Goal: Task Accomplishment & Management: Manage account settings

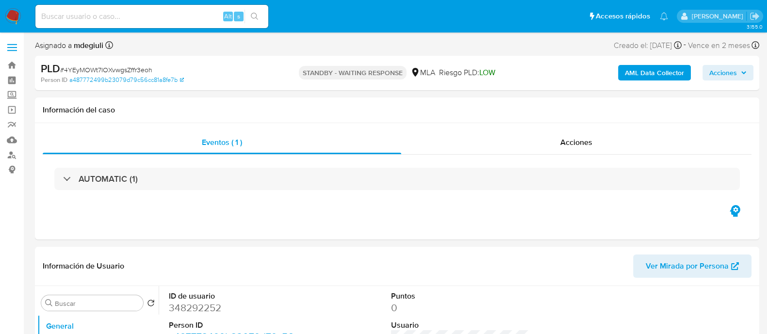
select select "10"
click at [13, 16] on img at bounding box center [13, 16] width 16 height 16
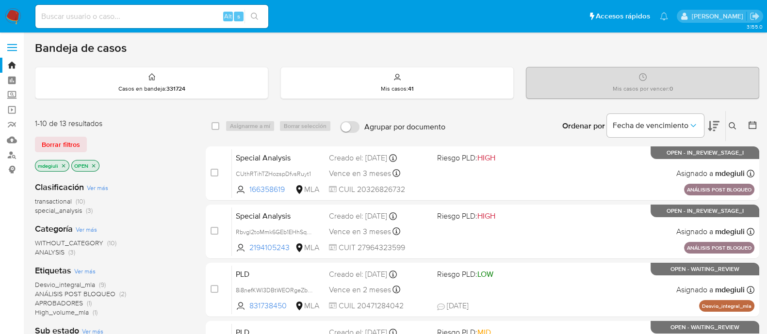
click at [732, 123] on icon at bounding box center [732, 126] width 8 height 8
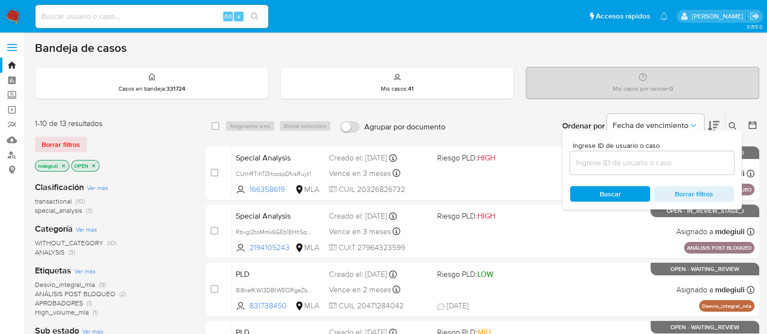
click at [627, 164] on input at bounding box center [652, 163] width 164 height 13
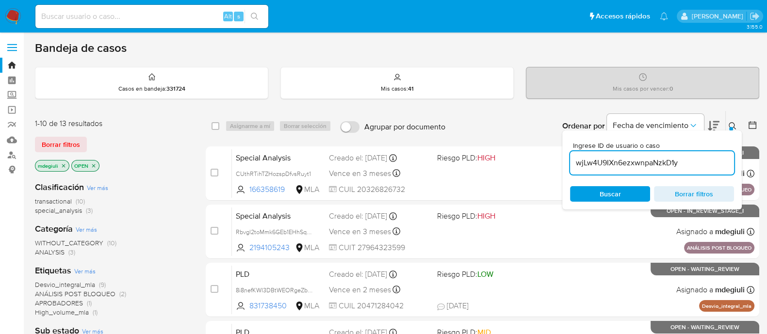
type input "wjLw4U9IXn6ezxwnpaNzkD1y"
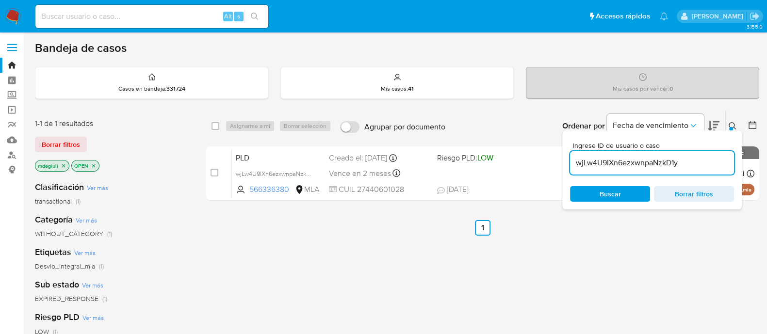
click at [210, 123] on div "select-all-cases-checkbox Asignarme a mí Borrar selección Agrupar por documento…" at bounding box center [482, 126] width 553 height 30
click at [213, 124] on input "checkbox" at bounding box center [215, 126] width 8 height 8
checkbox input "true"
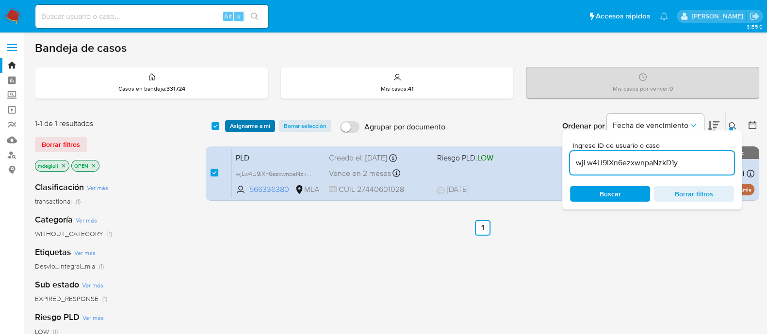
click at [241, 124] on span "Asignarme a mí" at bounding box center [250, 126] width 40 height 10
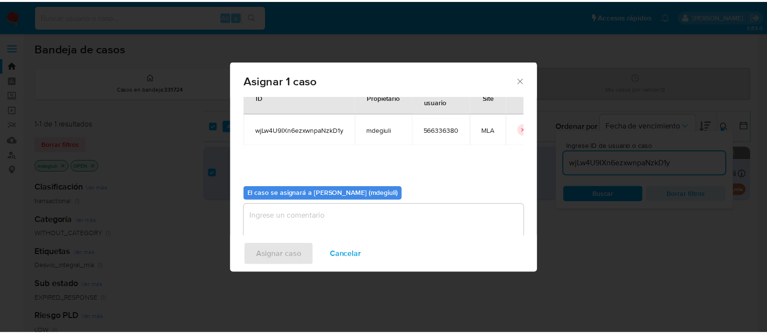
scroll to position [50, 0]
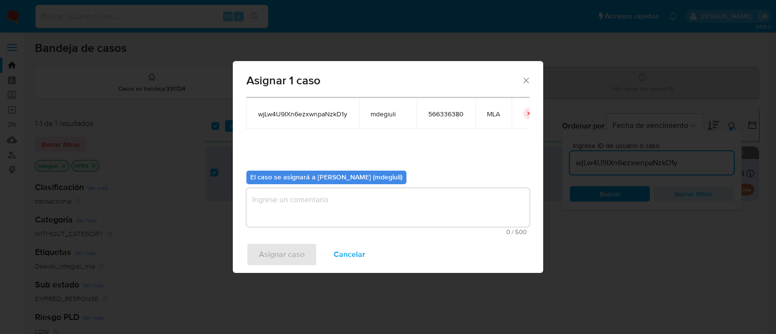
click at [374, 194] on textarea "assign-modal" at bounding box center [387, 207] width 283 height 39
click at [298, 247] on span "Asignar caso" at bounding box center [282, 254] width 46 height 21
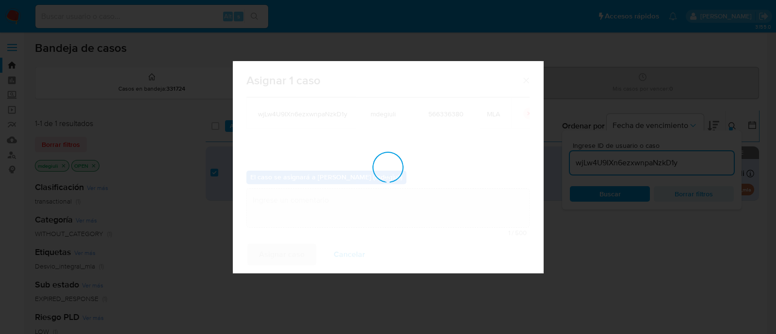
checkbox input "false"
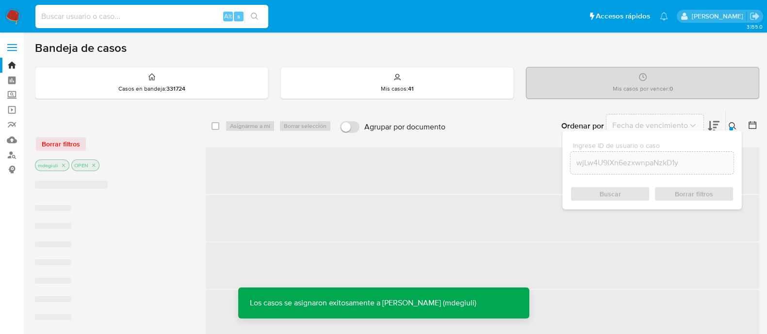
click at [140, 12] on input at bounding box center [151, 16] width 233 height 13
paste input "wjLw4U9IXn6ezxwnpaNzkD1y"
type input "wjLw4U9IXn6ezxwnpaNzkD1y"
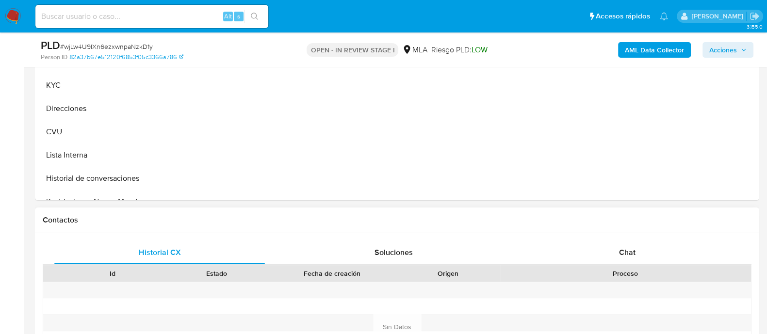
scroll to position [364, 0]
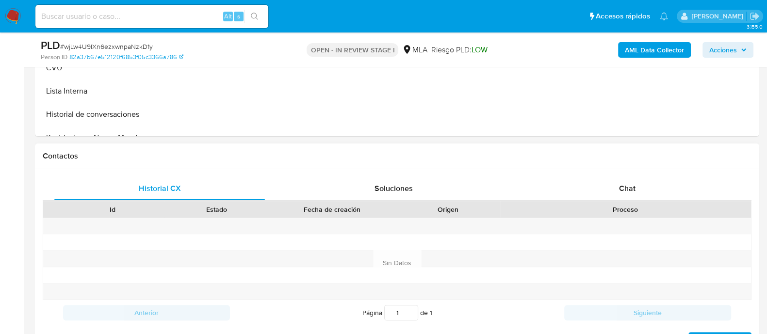
click at [577, 176] on div "Historial CX Soluciones Chat Id Estado Fecha de creación Origen Proceso Anterio…" at bounding box center [397, 262] width 724 height 187
click at [575, 182] on div "Chat" at bounding box center [627, 188] width 210 height 23
select select "10"
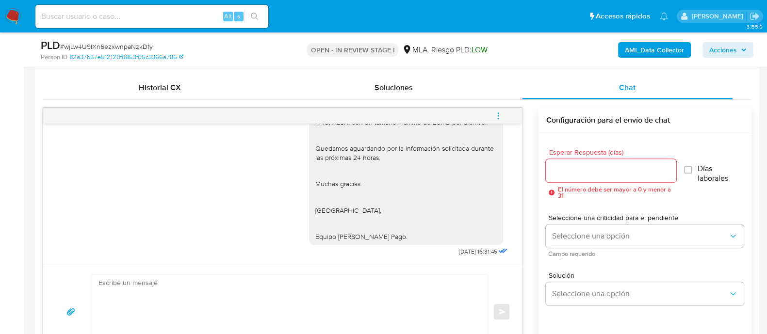
scroll to position [424, 0]
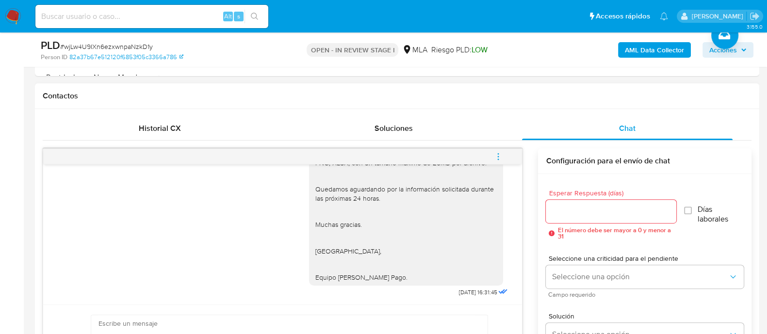
click at [498, 156] on icon "menu-action" at bounding box center [498, 156] width 1 height 1
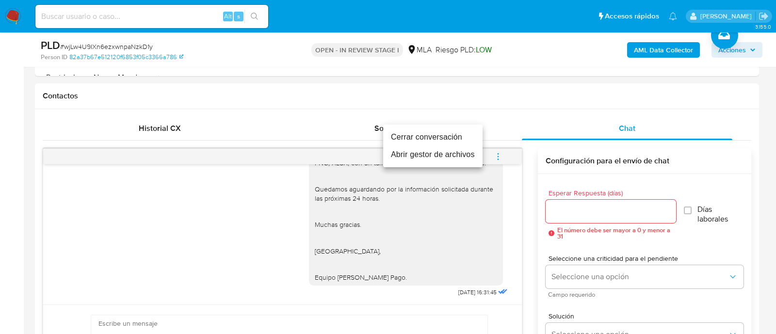
click at [453, 135] on li "Cerrar conversación" at bounding box center [432, 137] width 99 height 17
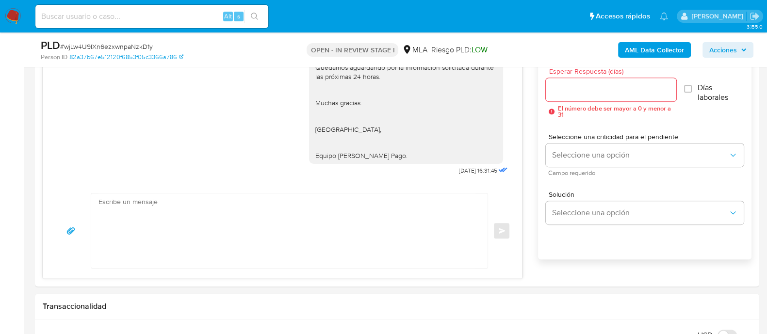
scroll to position [788, 0]
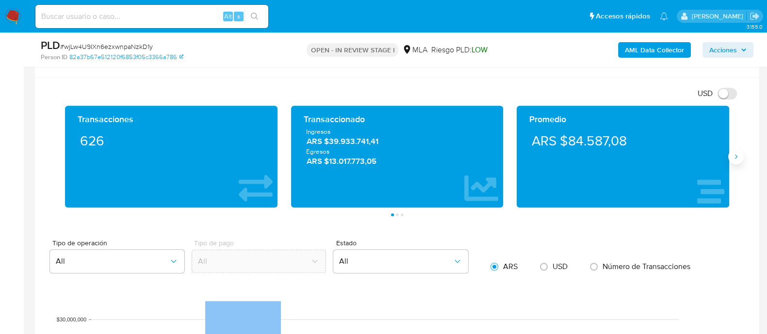
click at [736, 156] on icon "Siguiente" at bounding box center [736, 157] width 8 height 8
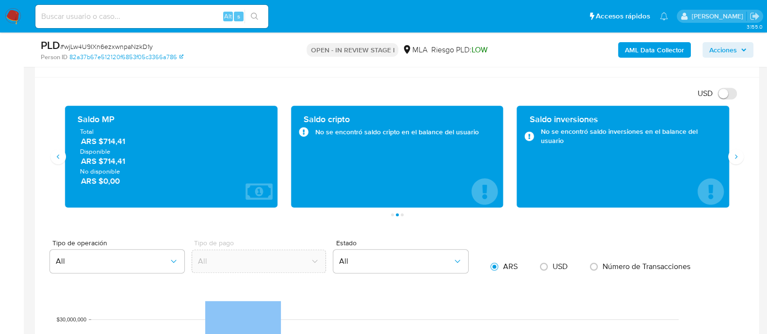
click at [61, 164] on div "Saldo MP Total ARS $714,41 Disponible ARS $714,41 No disponible ARS $0,00" at bounding box center [171, 157] width 226 height 102
click at [54, 156] on icon "Anterior" at bounding box center [58, 157] width 8 height 8
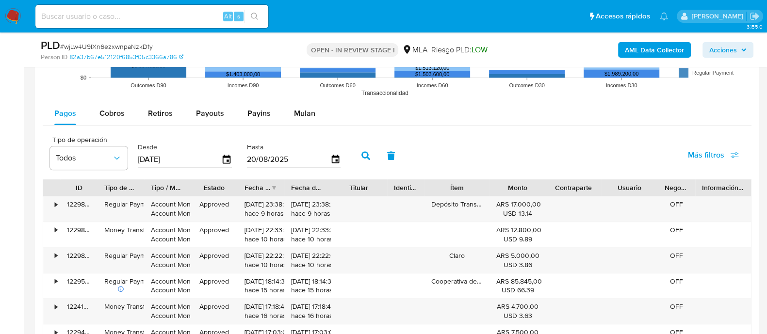
scroll to position [1152, 0]
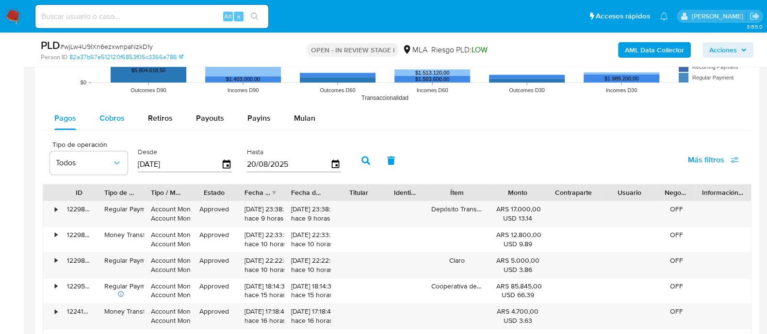
click at [113, 121] on span "Cobros" at bounding box center [111, 118] width 25 height 11
select select "10"
click at [71, 119] on span "Pagos" at bounding box center [65, 118] width 22 height 11
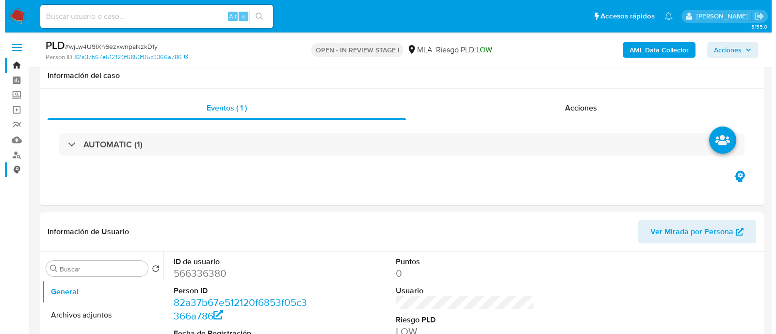
scroll to position [182, 0]
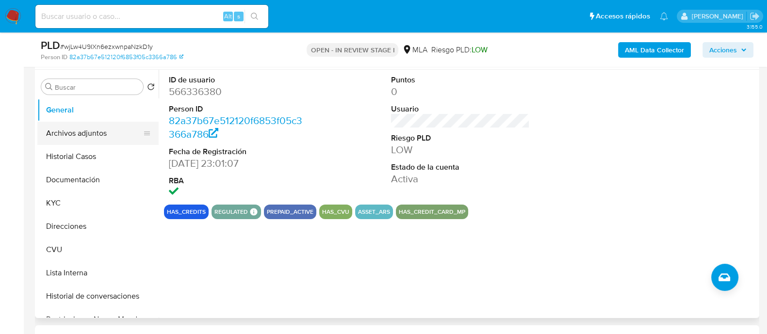
click at [61, 134] on button "Archivos adjuntos" at bounding box center [93, 133] width 113 height 23
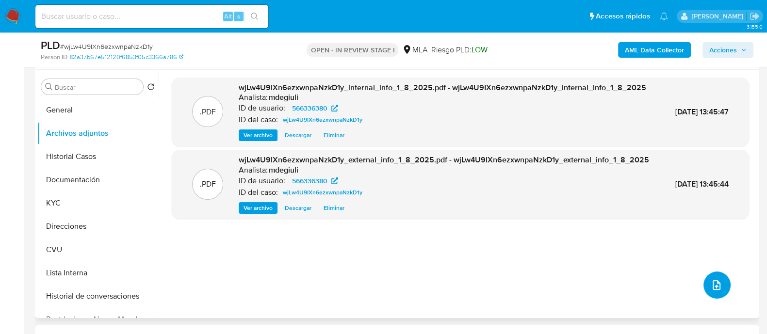
click at [711, 282] on icon "upload-file" at bounding box center [717, 285] width 12 height 12
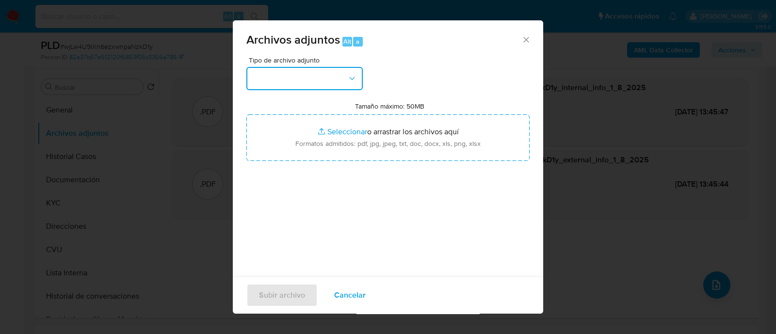
click at [340, 84] on button "button" at bounding box center [304, 78] width 116 height 23
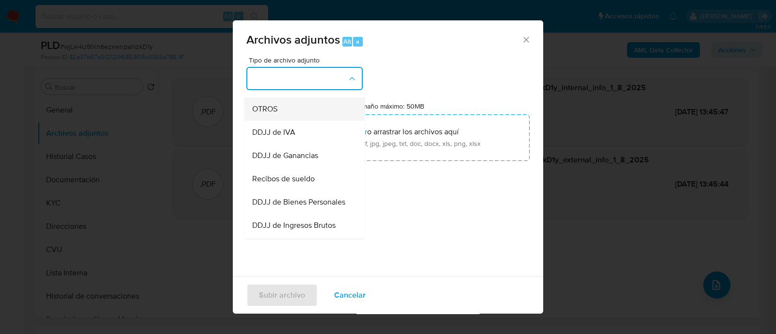
click at [283, 117] on div "OTROS" at bounding box center [301, 108] width 99 height 23
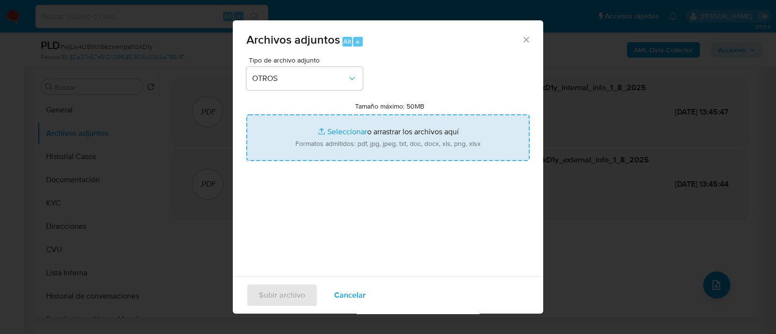
click at [353, 130] on input "Tamaño máximo: 50MB Seleccionar archivos" at bounding box center [387, 137] width 283 height 47
type input "C:\fakepath\Caselog Luz Maria Monica Rallo.docx"
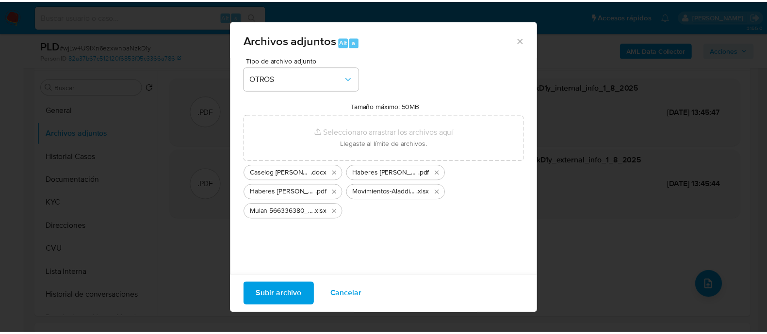
scroll to position [16, 0]
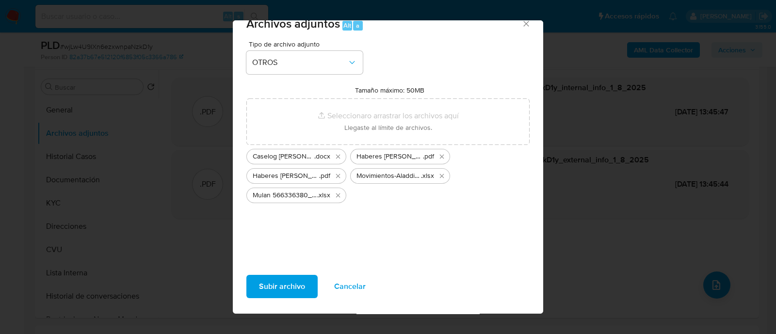
click at [296, 280] on span "Subir archivo" at bounding box center [282, 286] width 46 height 21
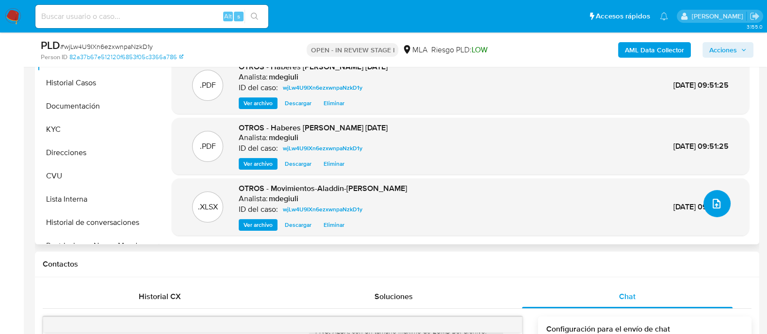
scroll to position [257, 0]
click at [256, 166] on span "Ver archivo" at bounding box center [257, 163] width 29 height 10
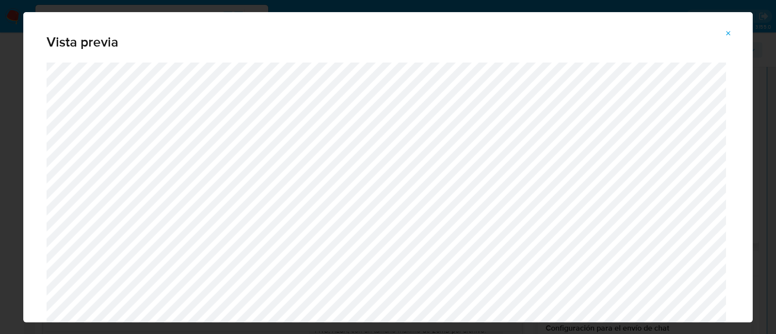
click at [730, 37] on icon "Attachment preview" at bounding box center [729, 34] width 8 height 8
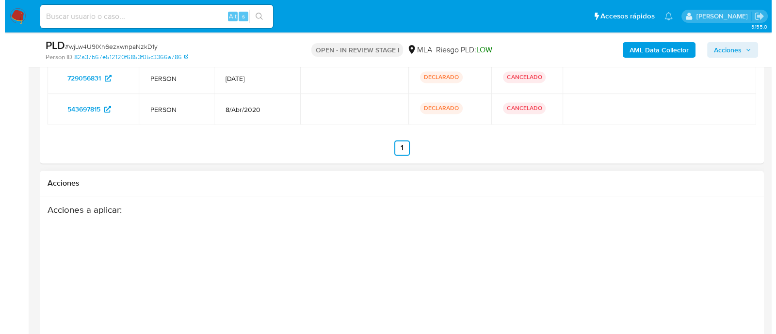
scroll to position [1765, 0]
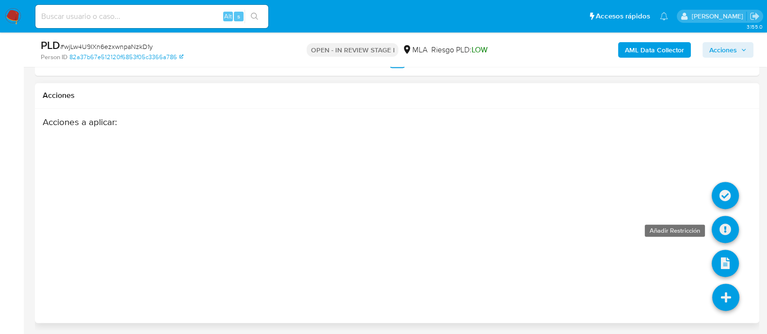
click at [724, 227] on icon at bounding box center [725, 229] width 27 height 27
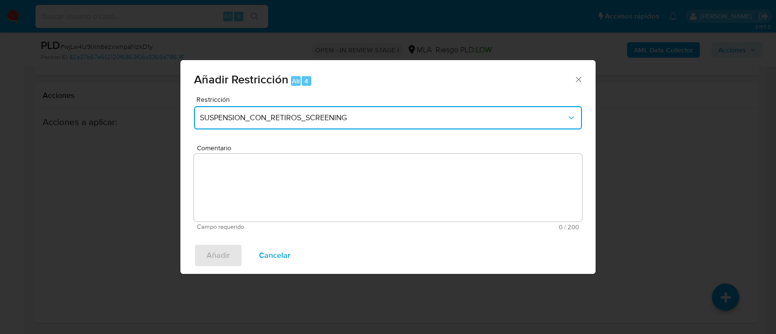
click at [354, 126] on button "SUSPENSION_CON_RETIROS_SCREENING" at bounding box center [388, 117] width 388 height 23
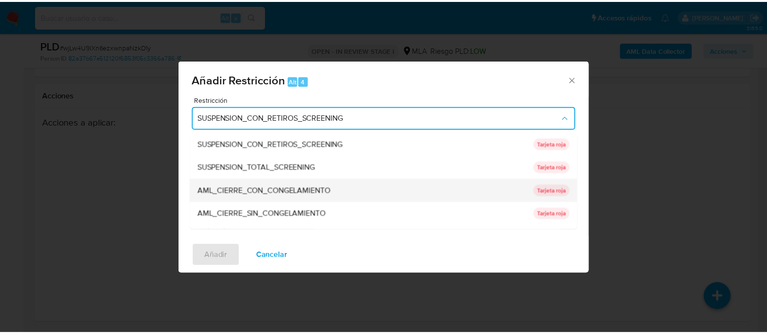
scroll to position [206, 0]
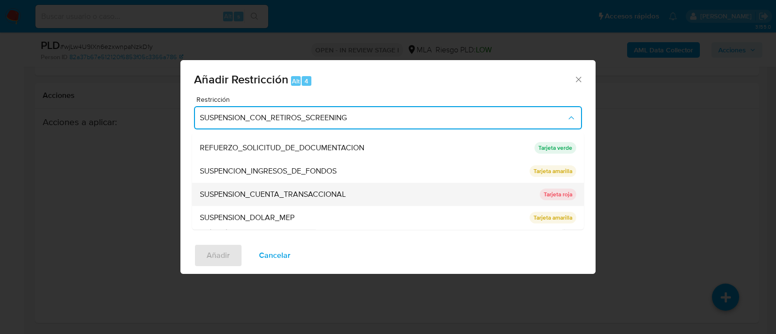
click at [281, 195] on span "SUSPENSION_CUENTA_TRANSACCIONAL" at bounding box center [273, 195] width 146 height 10
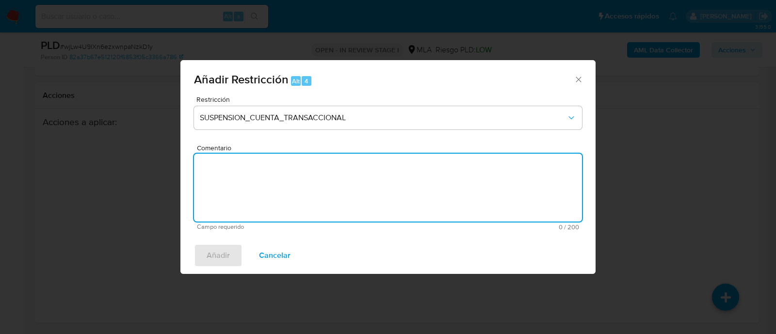
click at [284, 192] on textarea "Comentario" at bounding box center [388, 188] width 388 height 68
type textarea "AML"
click at [216, 259] on span "Añadir" at bounding box center [218, 255] width 23 height 21
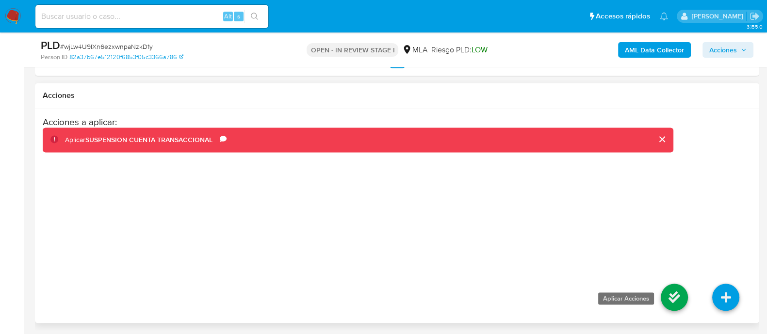
click at [677, 298] on icon at bounding box center [674, 297] width 27 height 27
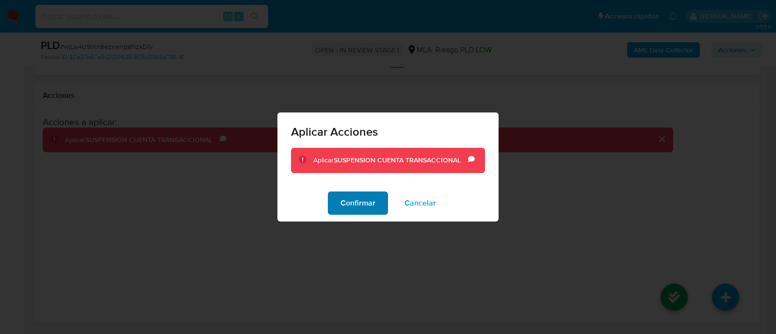
click at [363, 206] on span "Confirmar" at bounding box center [357, 203] width 35 height 21
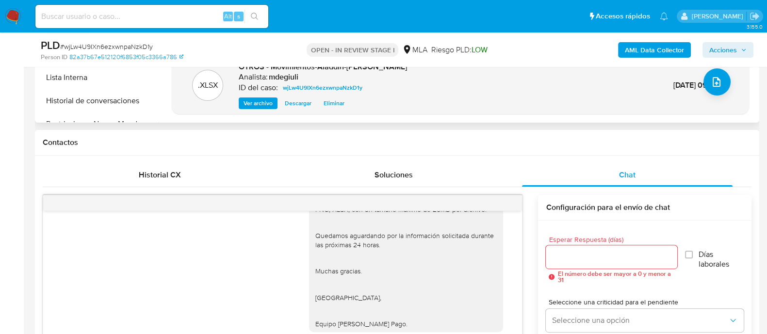
scroll to position [371, 0]
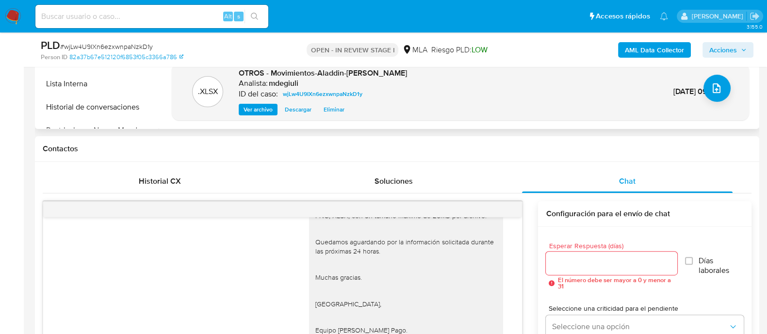
click at [728, 54] on span "Acciones" at bounding box center [723, 50] width 28 height 16
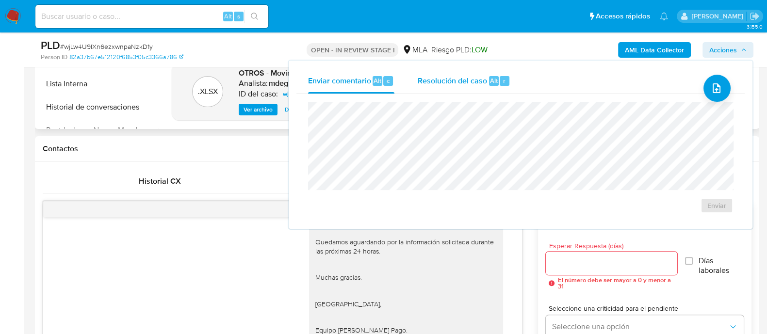
click at [471, 88] on div "Resolución del caso Alt r" at bounding box center [464, 80] width 93 height 25
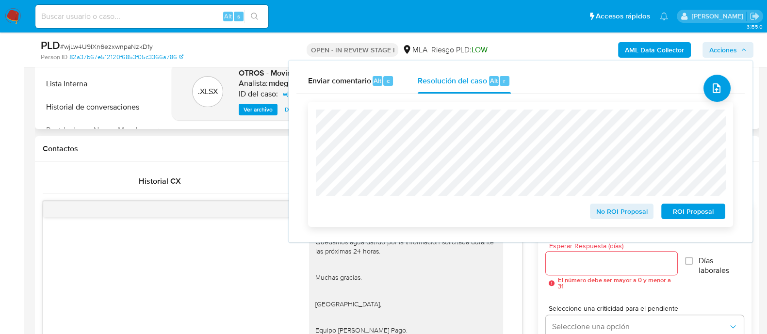
click at [682, 211] on span "ROI Proposal" at bounding box center [693, 212] width 50 height 14
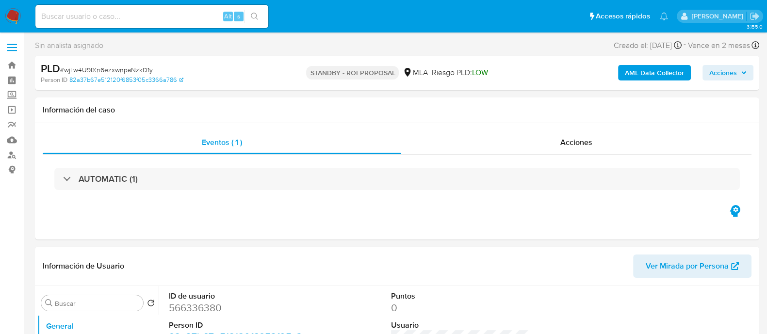
select select "10"
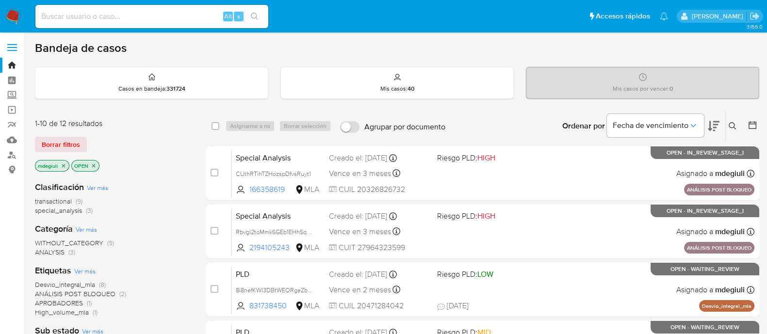
click at [141, 10] on input at bounding box center [151, 16] width 233 height 13
paste input "582024234"
type input "582024234"
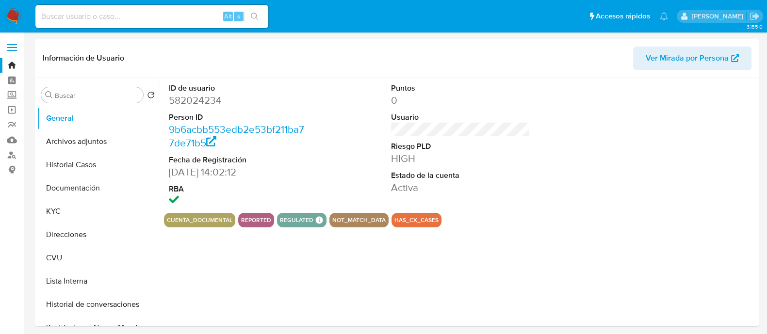
select select "10"
click at [80, 144] on button "Archivos adjuntos" at bounding box center [93, 141] width 113 height 23
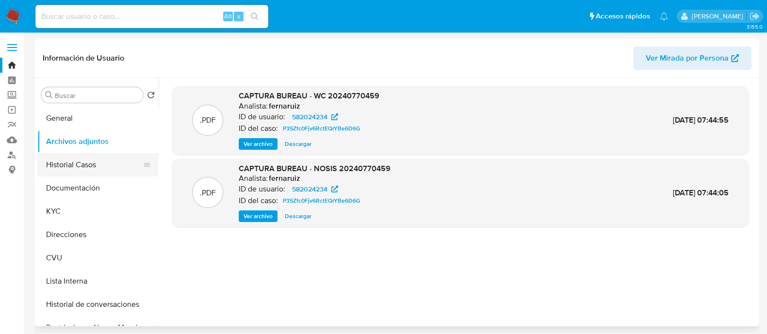
click at [109, 162] on button "Historial Casos" at bounding box center [93, 164] width 113 height 23
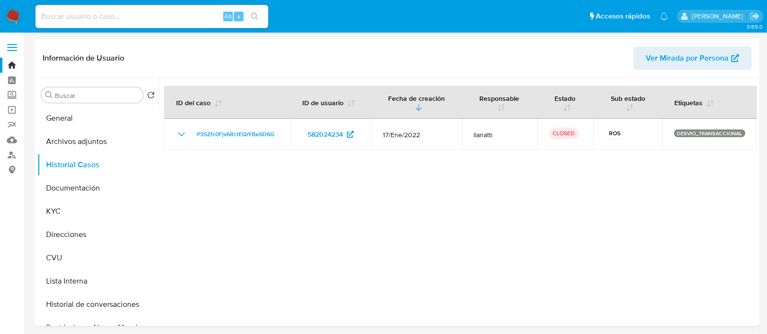
click at [166, 17] on input at bounding box center [151, 16] width 233 height 13
paste input "399866250"
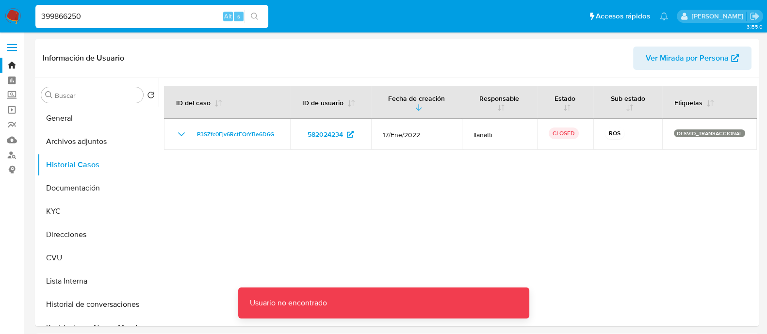
click at [166, 17] on input "399866250" at bounding box center [151, 16] width 233 height 13
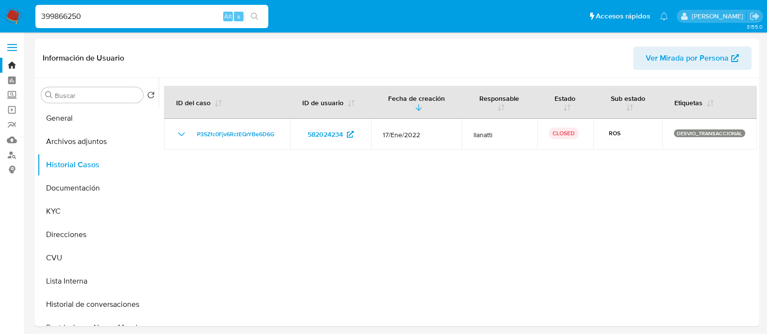
click at [81, 17] on input "399866250" at bounding box center [151, 16] width 233 height 13
paste input "20197656"
type input "20197656"
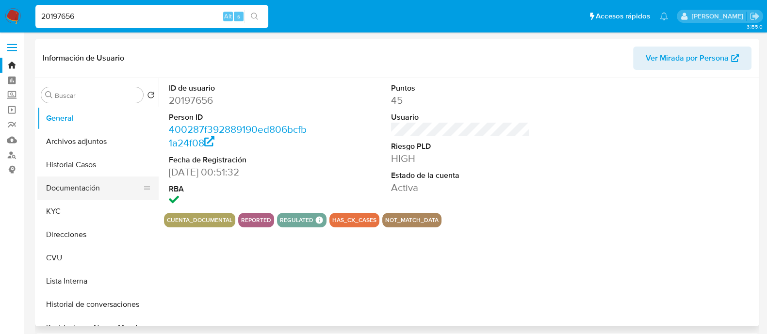
click at [77, 180] on button "Documentación" at bounding box center [93, 188] width 113 height 23
select select "10"
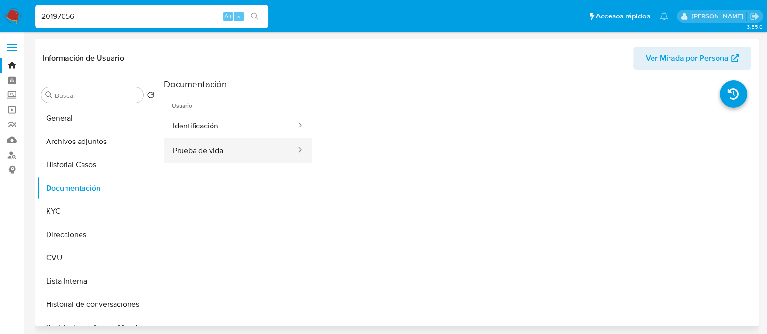
click at [189, 145] on button "Prueba de vida" at bounding box center [230, 150] width 133 height 25
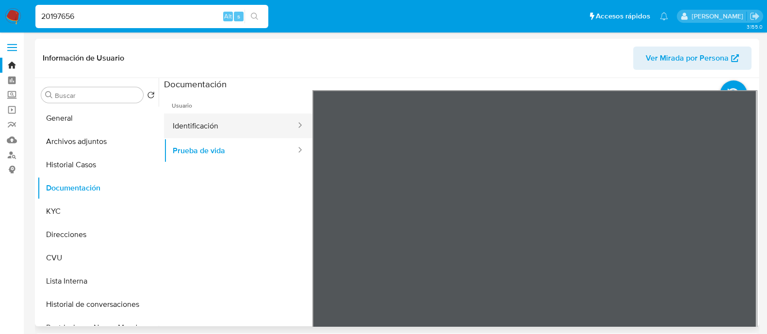
click at [245, 115] on button "Identificación" at bounding box center [230, 125] width 133 height 25
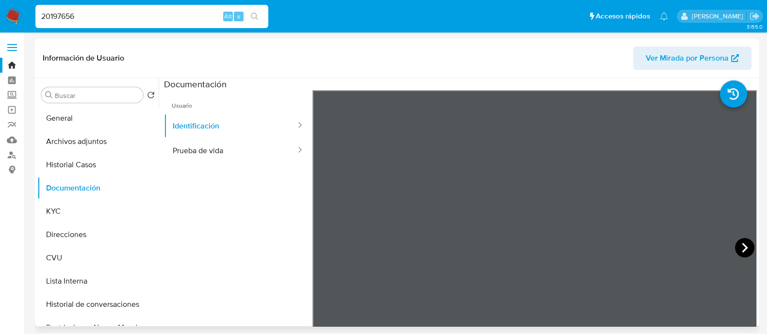
click at [742, 245] on icon at bounding box center [744, 247] width 19 height 19
click at [330, 244] on icon at bounding box center [324, 247] width 19 height 19
click at [65, 143] on button "Archivos adjuntos" at bounding box center [93, 141] width 113 height 23
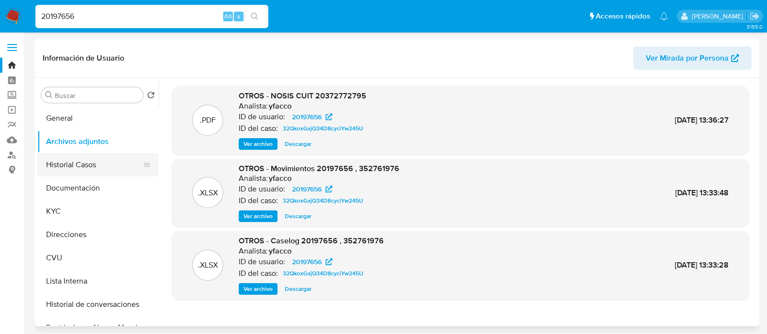
click at [72, 167] on button "Historial Casos" at bounding box center [93, 164] width 113 height 23
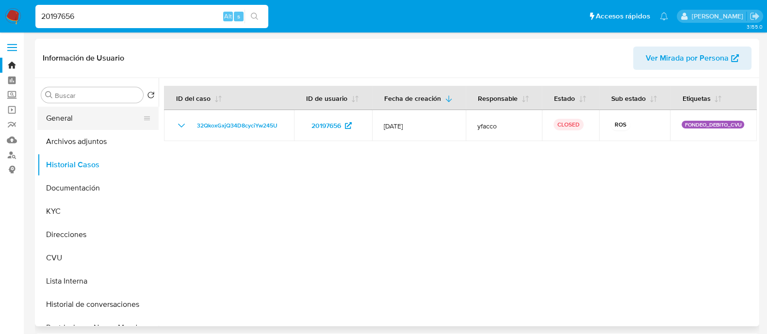
click at [77, 113] on button "General" at bounding box center [93, 118] width 113 height 23
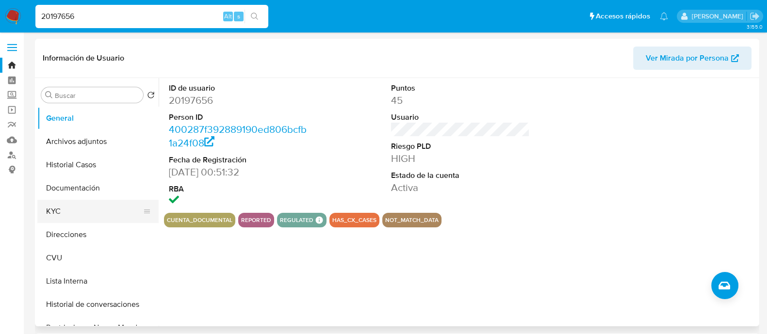
click at [48, 214] on button "KYC" at bounding box center [93, 211] width 113 height 23
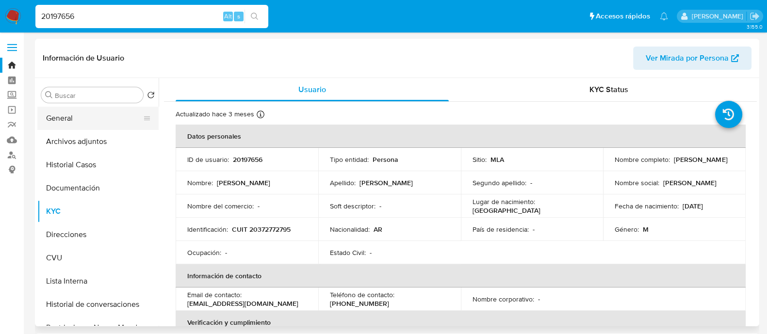
click at [62, 127] on button "General" at bounding box center [93, 118] width 113 height 23
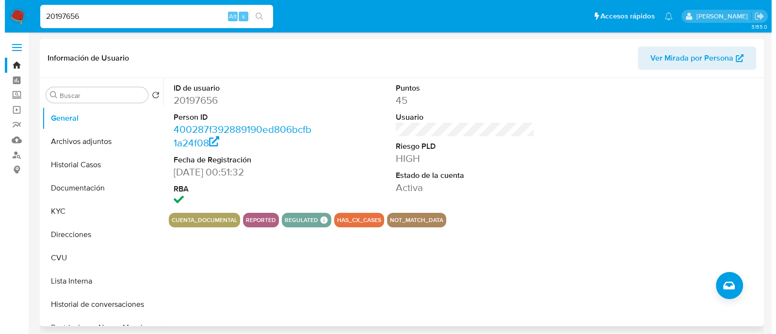
scroll to position [60, 0]
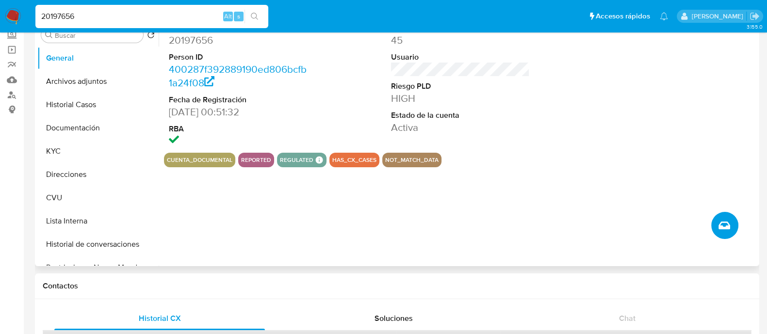
click at [719, 228] on icon "Crear caso manual" at bounding box center [724, 226] width 12 height 12
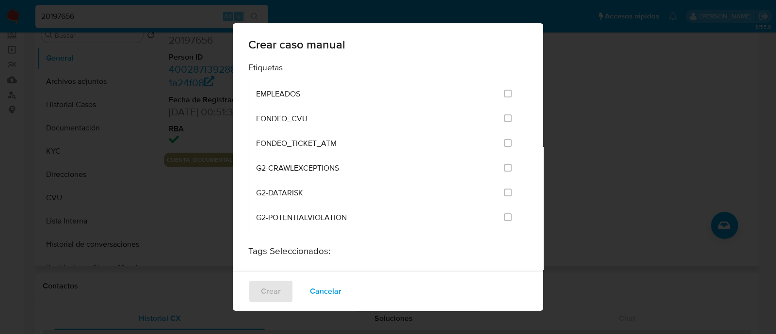
scroll to position [1904, 0]
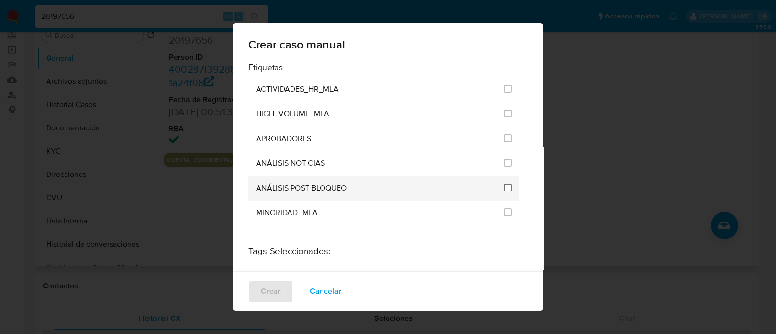
click at [504, 184] on input "3249" at bounding box center [508, 188] width 8 height 8
checkbox input "true"
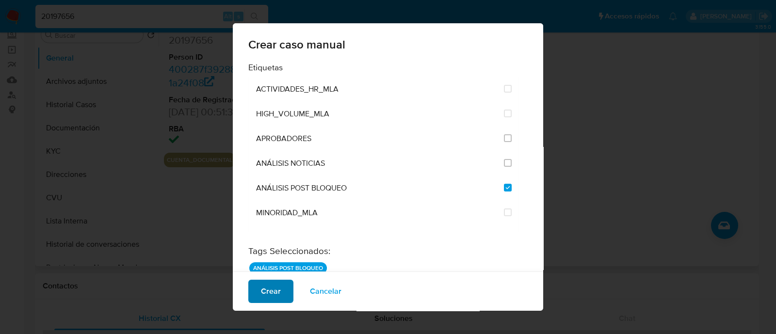
click at [267, 293] on span "Crear" at bounding box center [271, 291] width 20 height 21
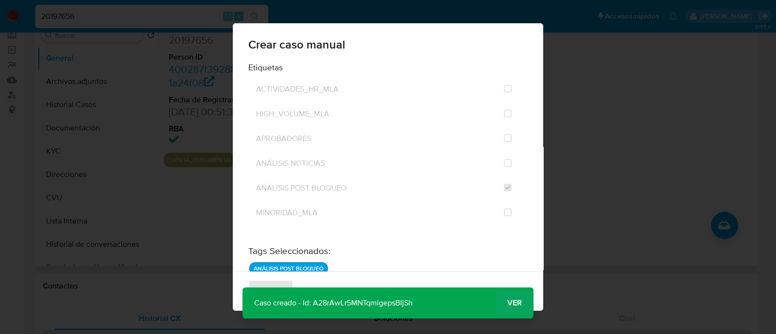
click at [508, 303] on span "Ver" at bounding box center [514, 303] width 15 height 0
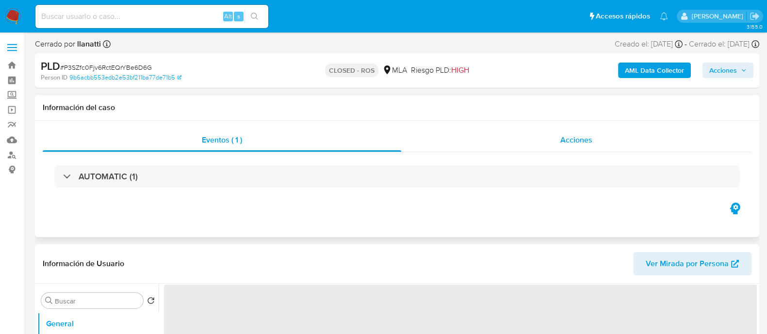
click at [516, 141] on div "Acciones" at bounding box center [576, 140] width 350 height 23
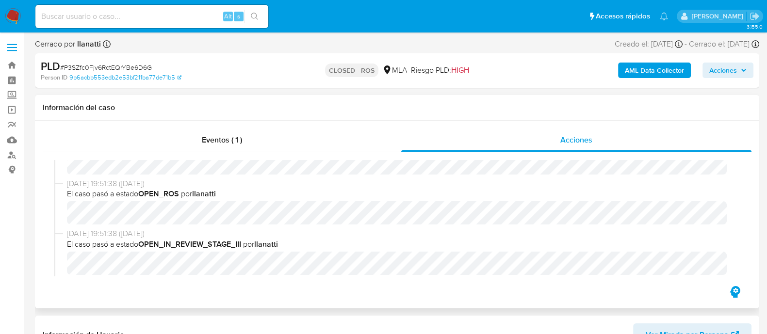
select select "10"
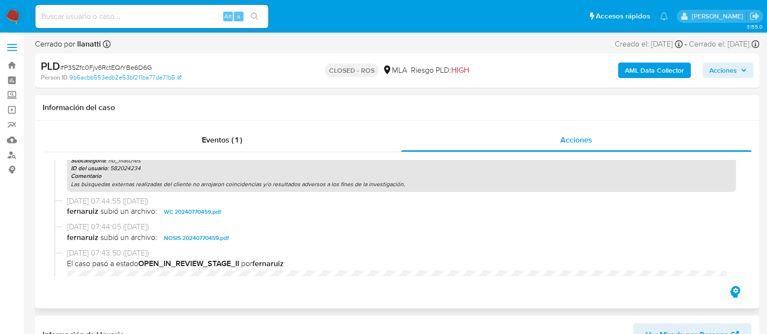
scroll to position [445, 0]
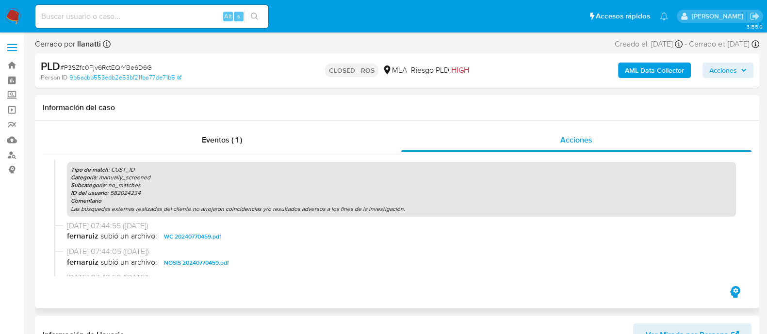
click at [200, 236] on span "WC 20240770459.pdf" at bounding box center [192, 237] width 57 height 12
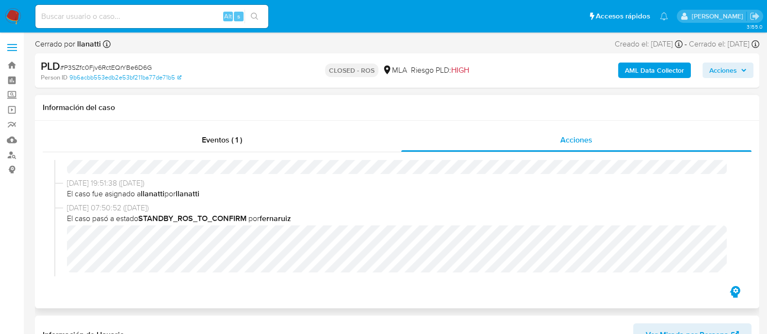
scroll to position [263, 0]
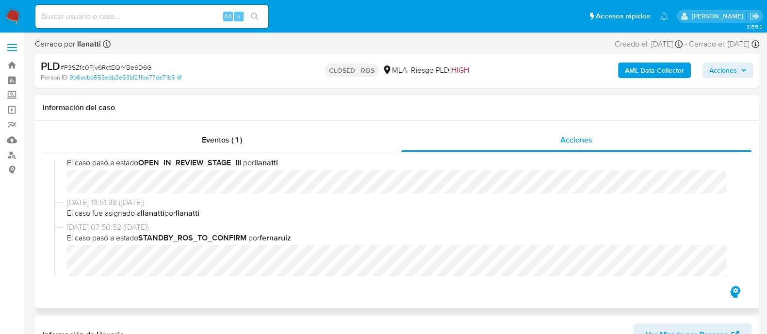
click at [270, 239] on b "fernaruiz" at bounding box center [275, 237] width 32 height 11
copy b "fernaruiz"
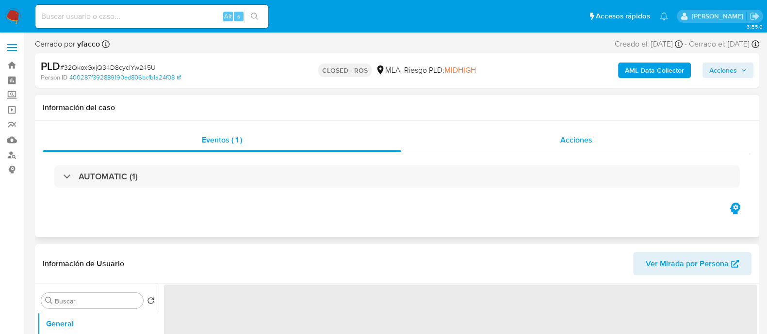
click at [537, 138] on div "Acciones" at bounding box center [576, 140] width 350 height 23
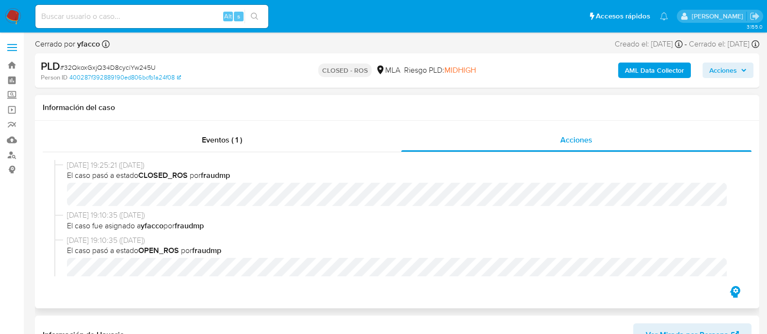
select select "10"
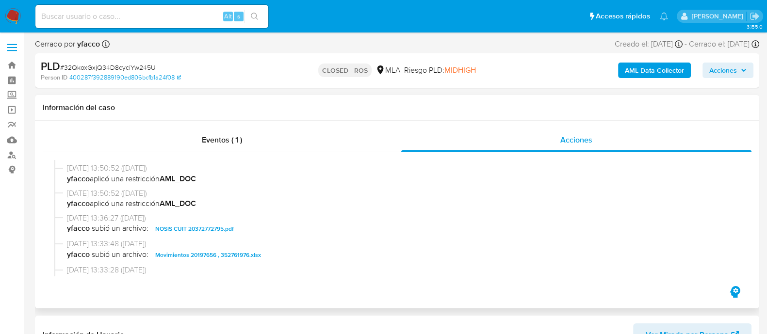
scroll to position [606, 0]
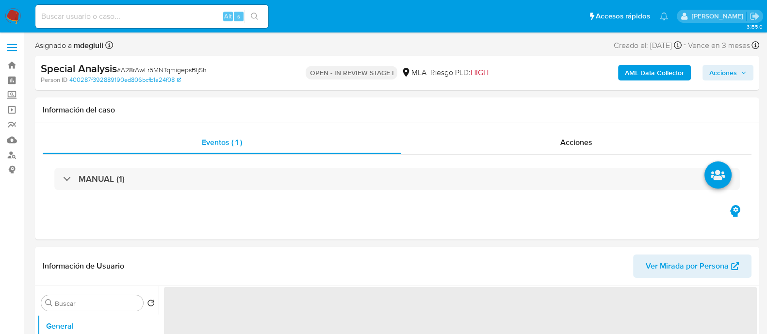
click at [140, 73] on span "# A28rAwLr5MNTqmigepsBIjSh" at bounding box center [162, 70] width 90 height 10
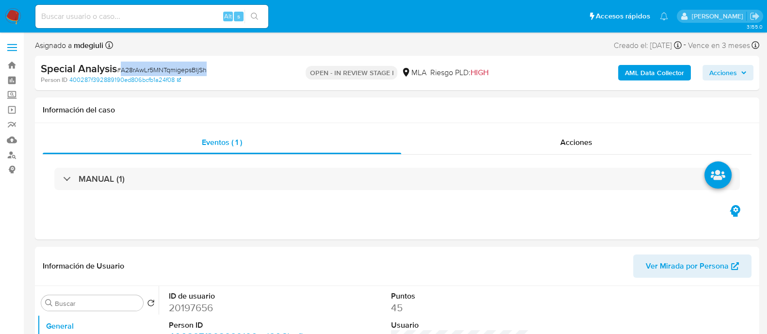
select select "10"
copy span "A28rAwLr5MNTqmigepsBIjSh"
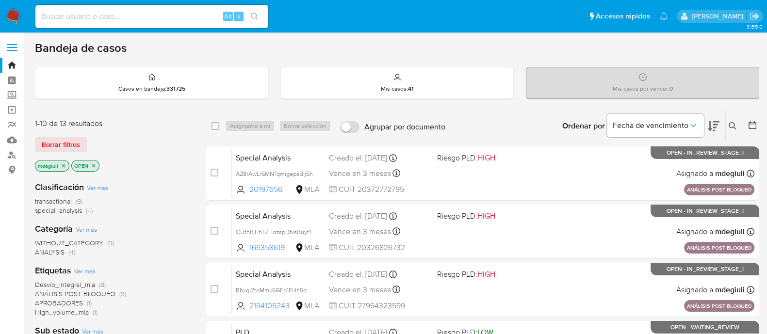
click at [165, 16] on input at bounding box center [151, 16] width 233 height 13
paste input "582024234"
type input "582024234"
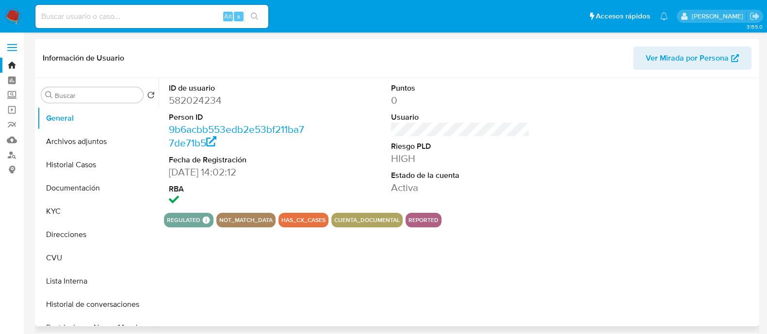
select select "10"
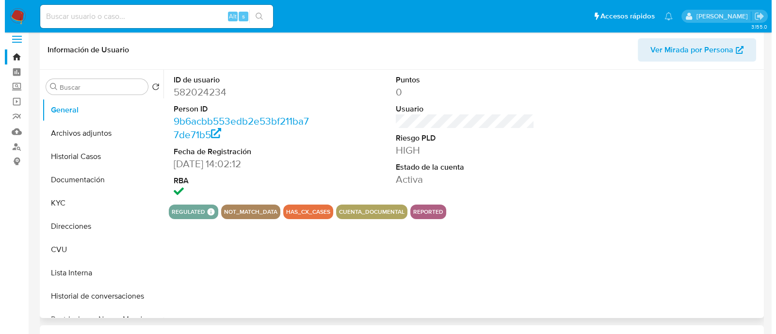
scroll to position [121, 0]
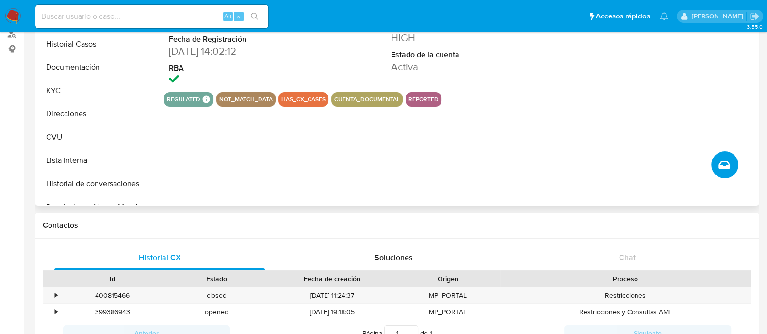
click at [720, 161] on icon "Crear caso manual" at bounding box center [724, 165] width 12 height 8
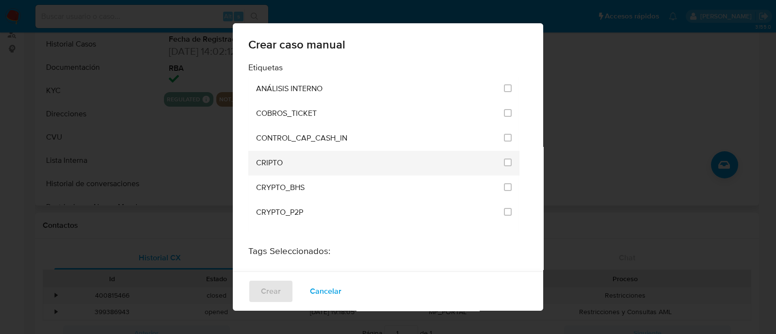
scroll to position [1904, 0]
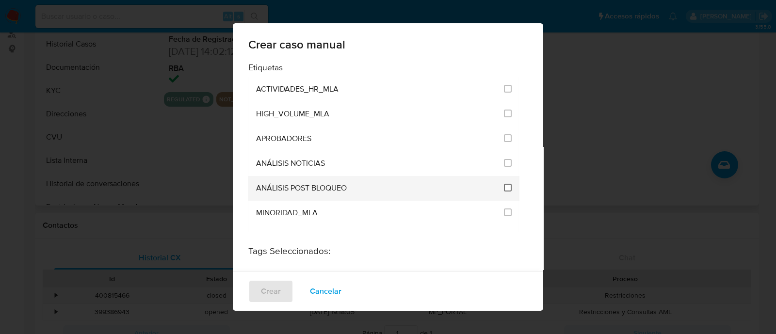
click at [504, 184] on input "3249" at bounding box center [508, 188] width 8 height 8
checkbox input "true"
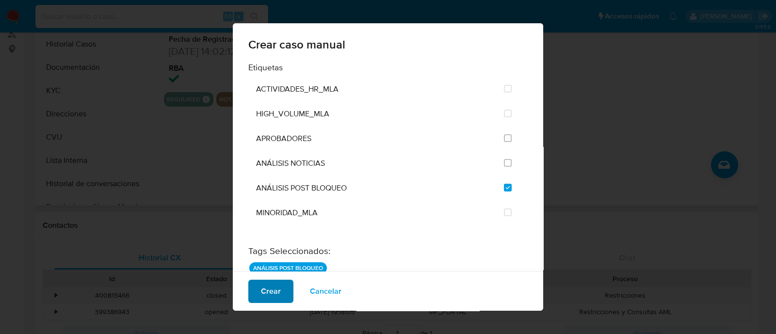
click at [261, 292] on span "Crear" at bounding box center [271, 291] width 20 height 21
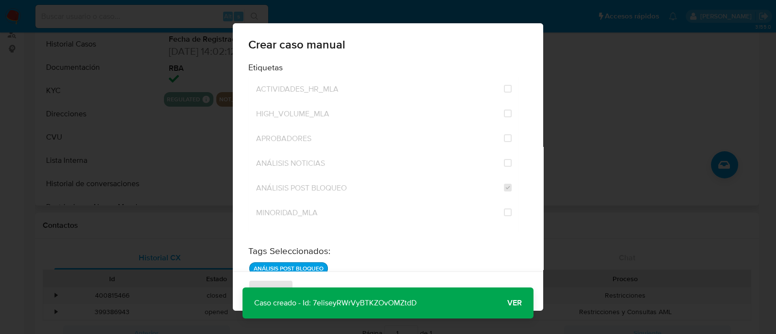
click at [375, 305] on p "Caso creado - Id: 7eliseyRWrVyBTKZOvOMZtdD" at bounding box center [336, 303] width 186 height 31
click at [509, 303] on span "Ver" at bounding box center [514, 303] width 15 height 0
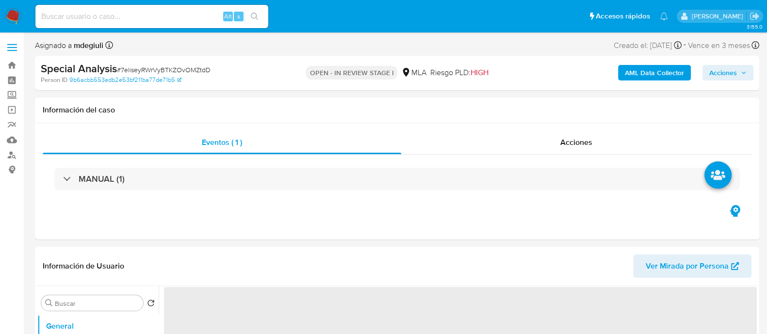
click at [170, 66] on span "# 7eliseyRWrVyBTKZOvOMZtdD" at bounding box center [164, 70] width 94 height 10
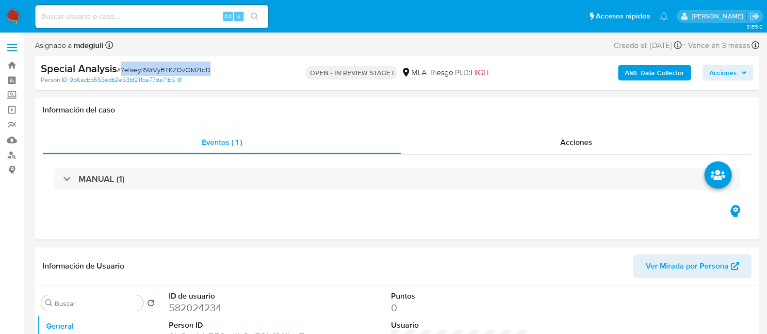
select select "10"
copy span "7eliseyRWrVyBTKZOvOMZtdD"
click at [184, 10] on input at bounding box center [151, 16] width 233 height 13
paste input "4739691"
type input "4739691"
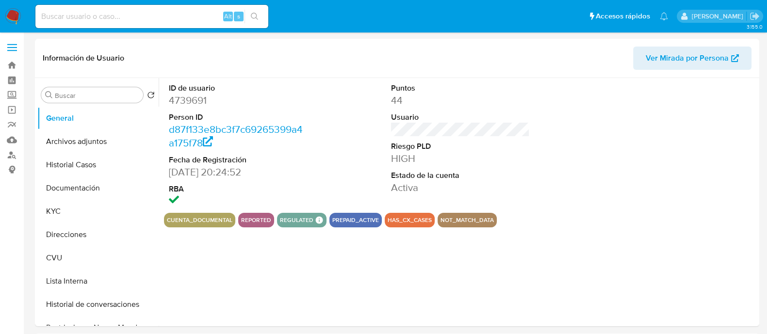
select select "10"
click at [118, 18] on input at bounding box center [151, 16] width 233 height 13
paste input "4739691"
type input "4739691"
click at [84, 158] on button "Historial Casos" at bounding box center [93, 164] width 113 height 23
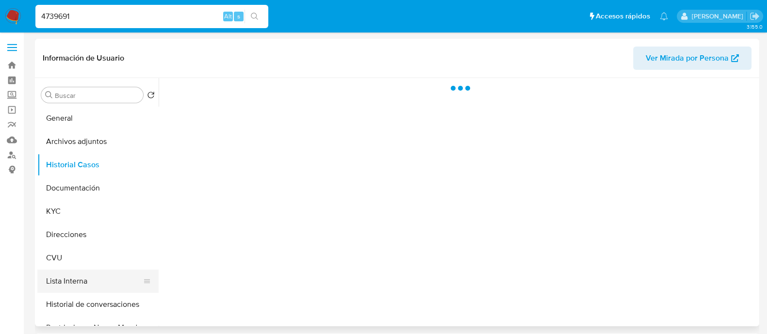
click at [79, 280] on button "Lista Interna" at bounding box center [93, 281] width 113 height 23
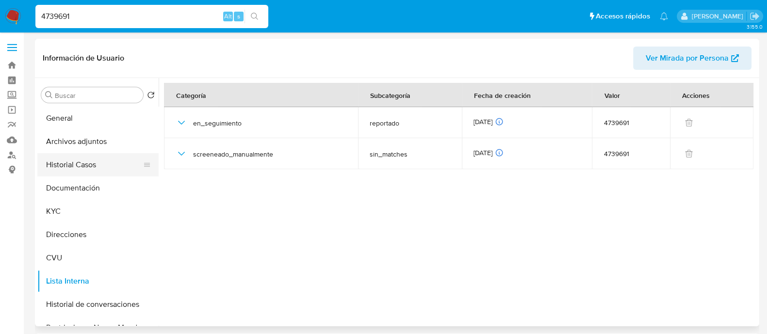
click at [89, 163] on button "Historial Casos" at bounding box center [93, 164] width 113 height 23
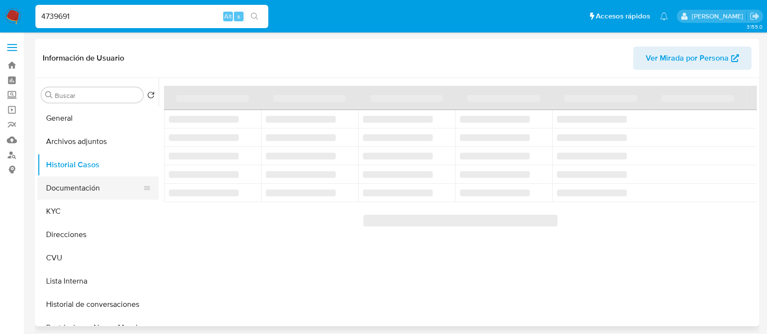
click at [82, 190] on button "Documentación" at bounding box center [93, 188] width 113 height 23
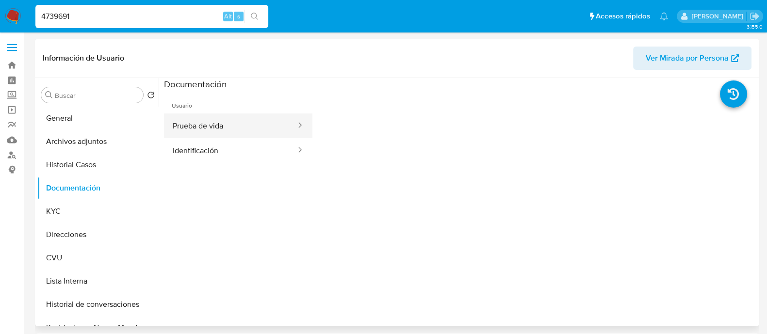
click at [240, 131] on button "Prueba de vida" at bounding box center [230, 125] width 133 height 25
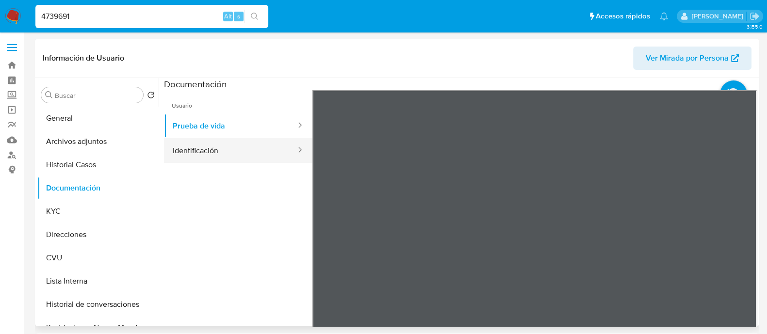
click at [252, 159] on button "Identificación" at bounding box center [230, 150] width 133 height 25
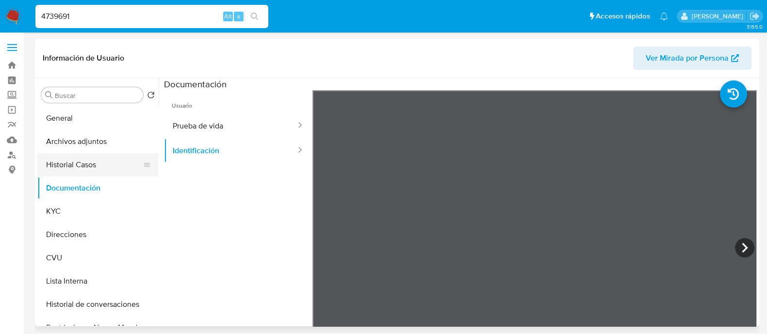
click at [105, 168] on button "Historial Casos" at bounding box center [93, 164] width 113 height 23
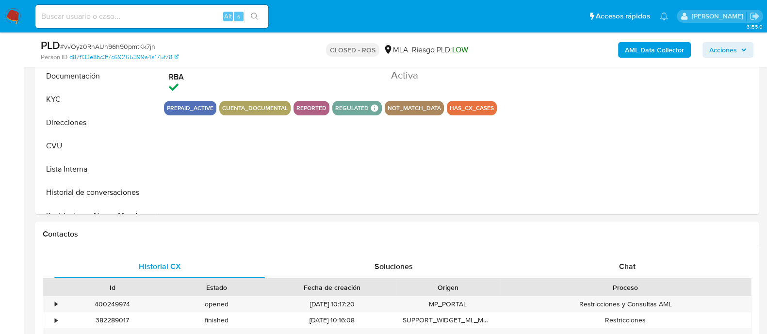
scroll to position [303, 0]
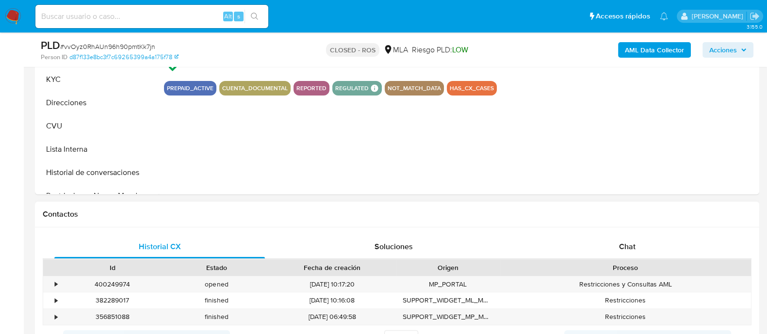
select select "10"
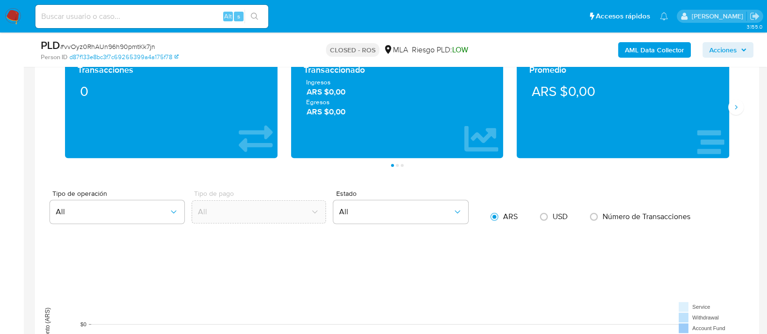
scroll to position [848, 0]
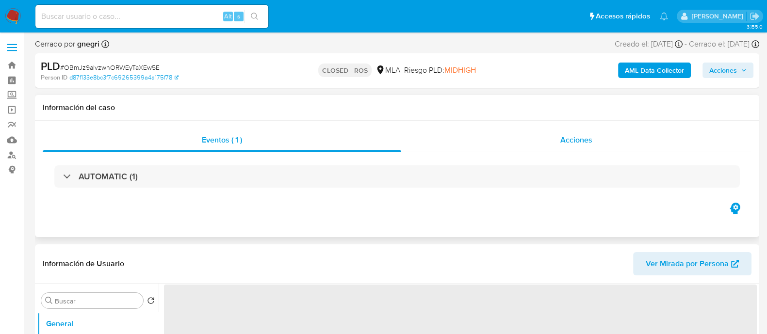
click at [555, 146] on div "Acciones" at bounding box center [576, 140] width 350 height 23
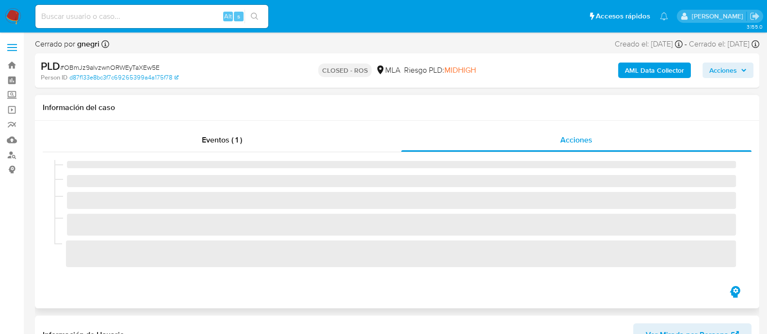
select select "10"
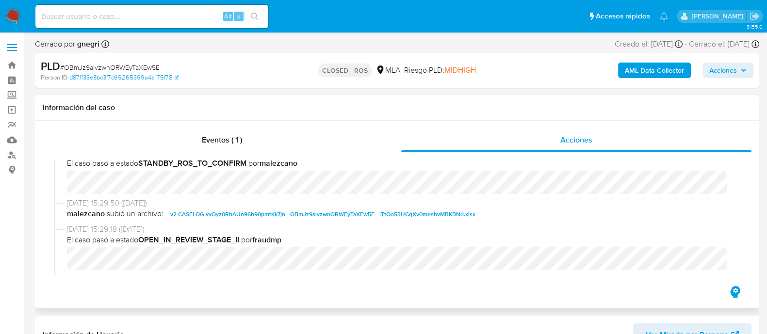
scroll to position [364, 0]
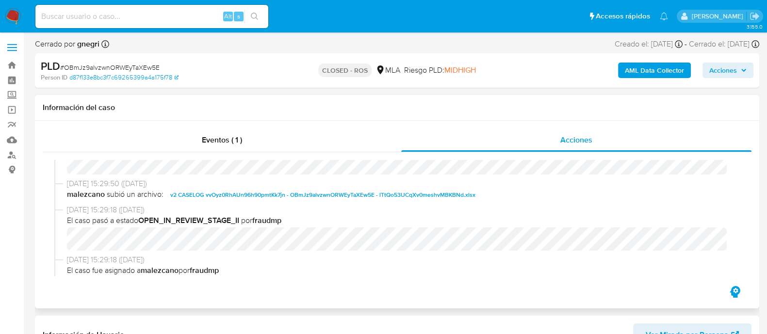
click at [286, 196] on span "v2 CASELOG vvOyz0RhAUn96h90pmtKk7jn - OBmJz9alvzwnORWEyTaXEw5E - lTtQo53UCqXv0m…" at bounding box center [322, 195] width 305 height 12
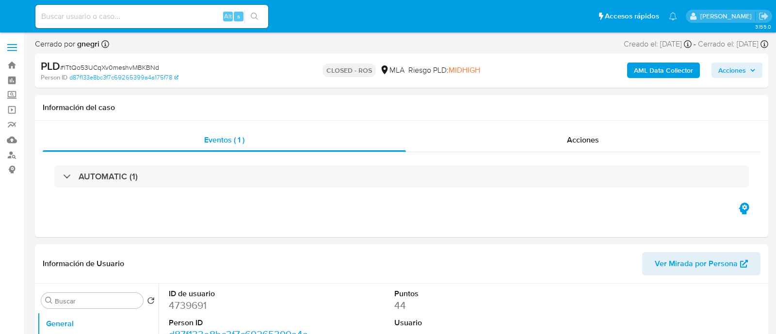
select select "10"
